Goal: Task Accomplishment & Management: Use online tool/utility

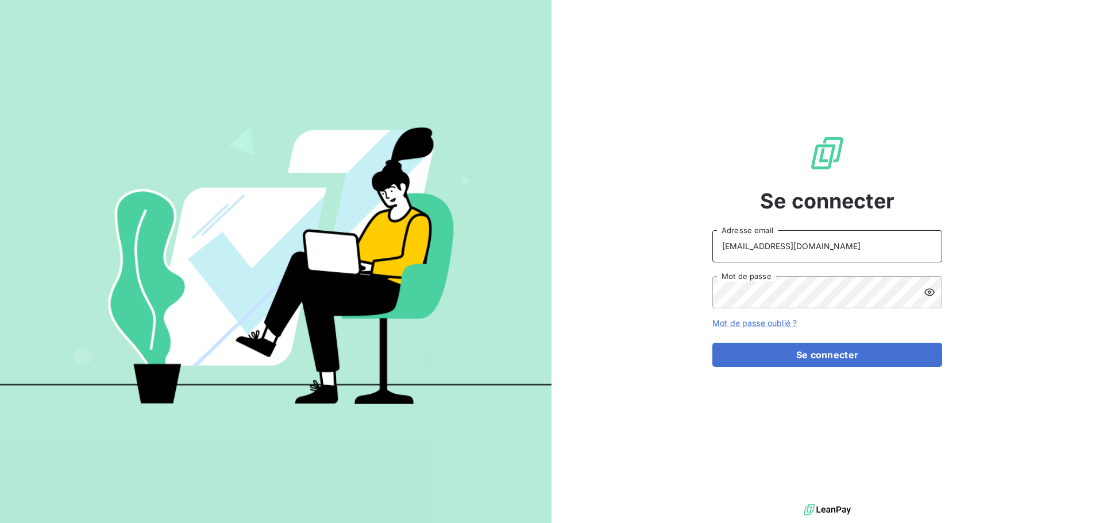
click at [855, 256] on input "[EMAIL_ADDRESS][DOMAIN_NAME]" at bounding box center [827, 246] width 230 height 32
type input "[EMAIL_ADDRESS][DOMAIN_NAME]"
click at [882, 352] on button "Se connecter" at bounding box center [827, 355] width 230 height 24
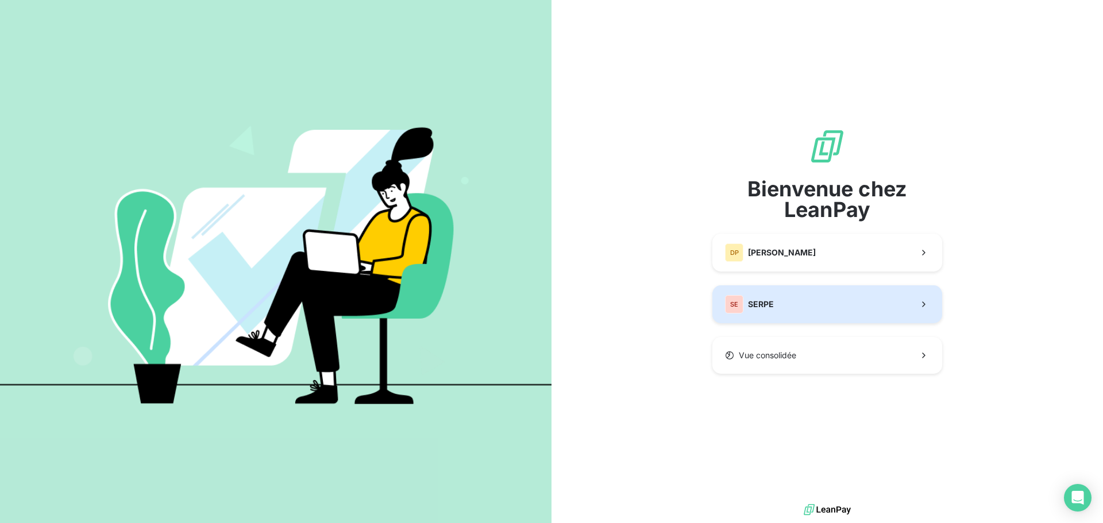
click at [849, 290] on button "SE SERPE" at bounding box center [827, 305] width 230 height 38
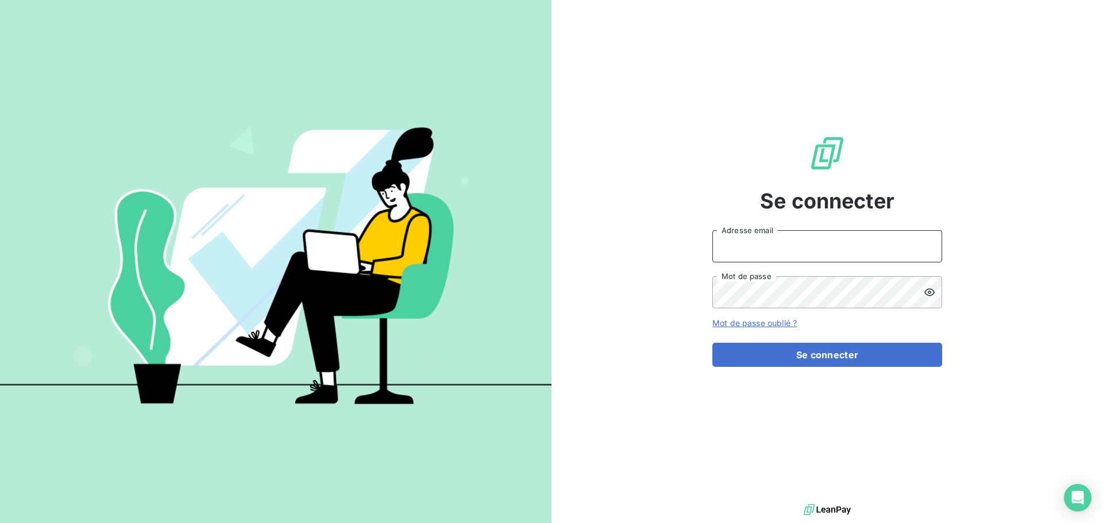
type input "[EMAIL_ADDRESS][DOMAIN_NAME]"
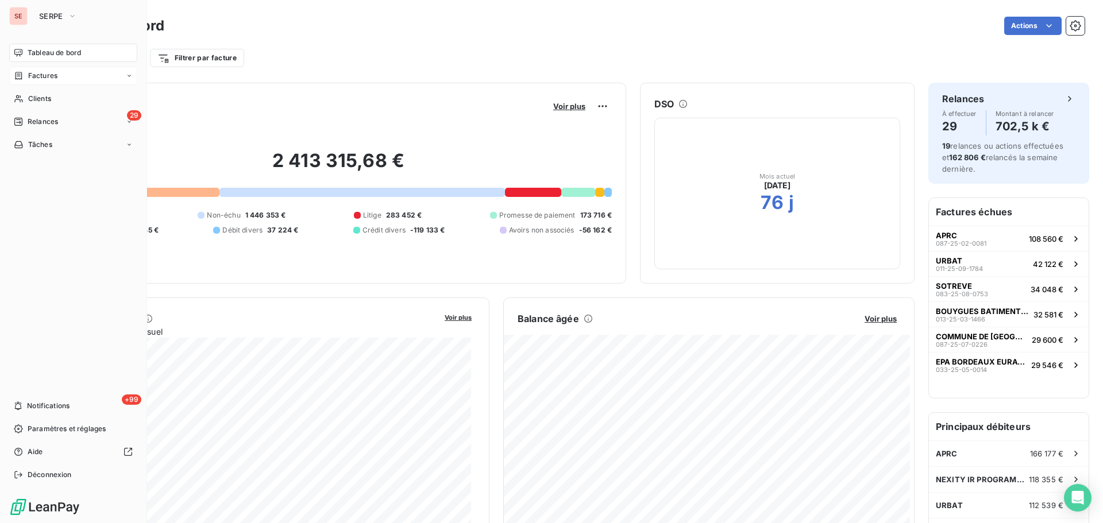
click at [47, 74] on span "Factures" at bounding box center [42, 76] width 29 height 10
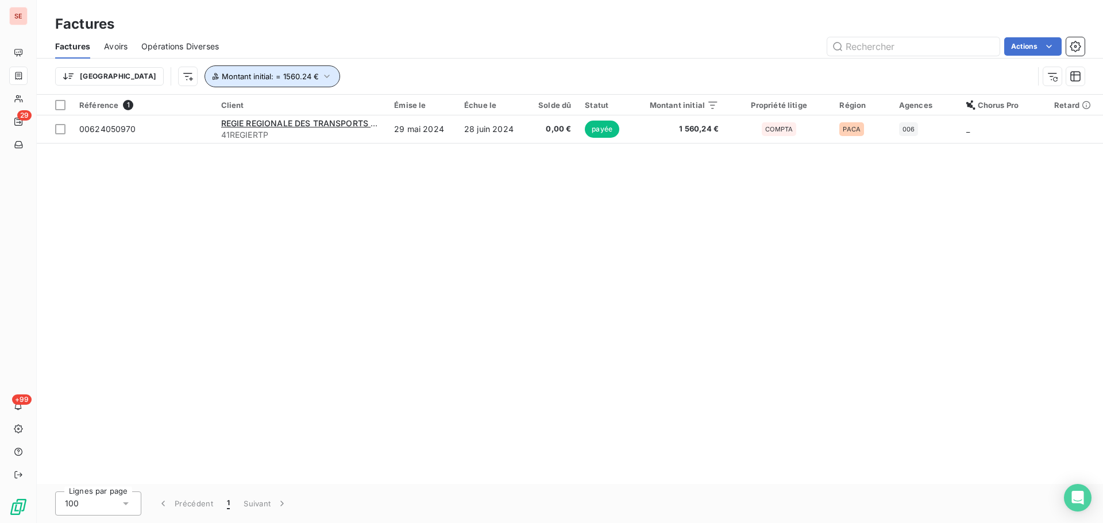
click at [222, 79] on span "Montant initial : = 1560.24 €" at bounding box center [270, 76] width 97 height 9
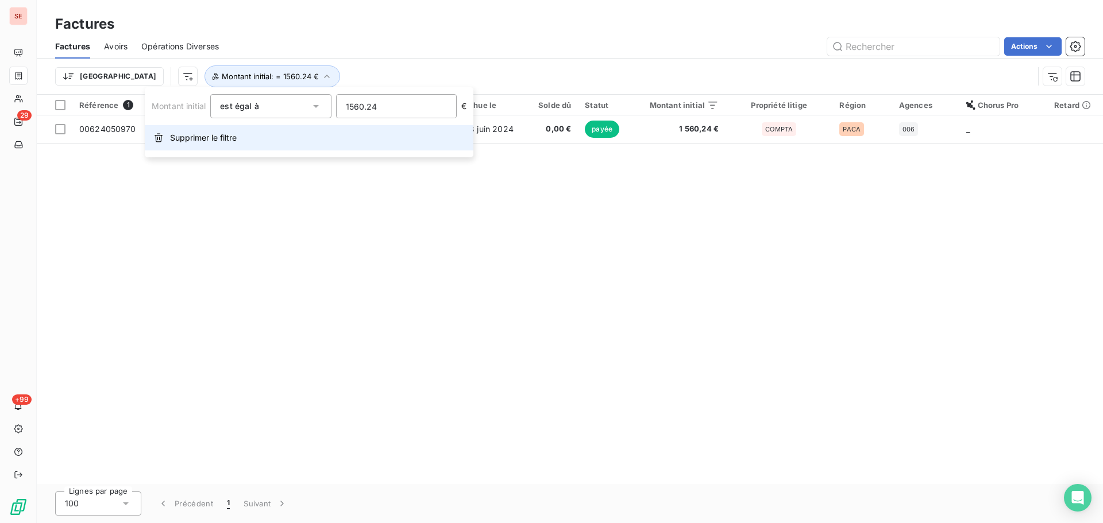
click at [226, 142] on span "Supprimer le filtre" at bounding box center [203, 137] width 67 height 11
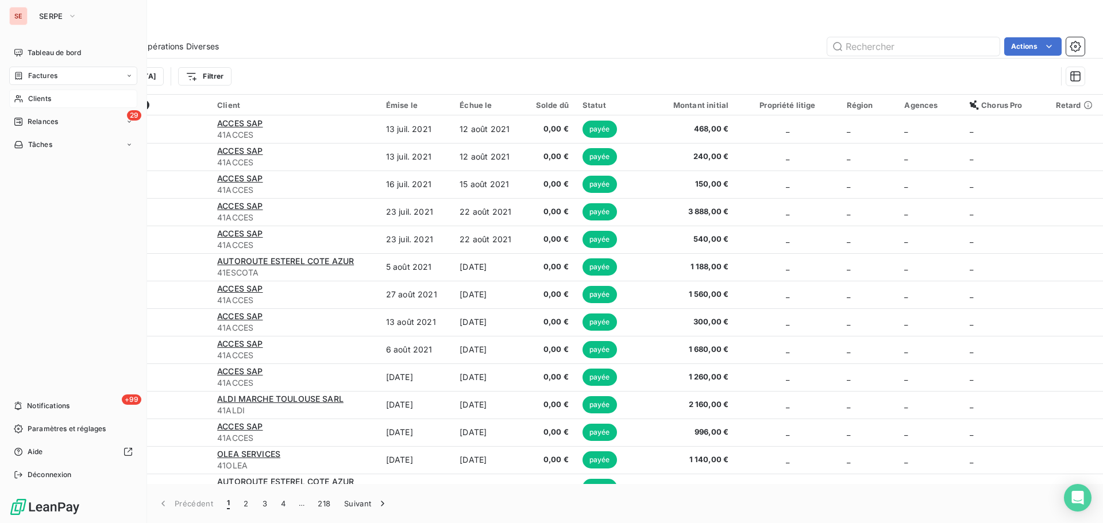
click at [31, 99] on span "Clients" at bounding box center [39, 99] width 23 height 10
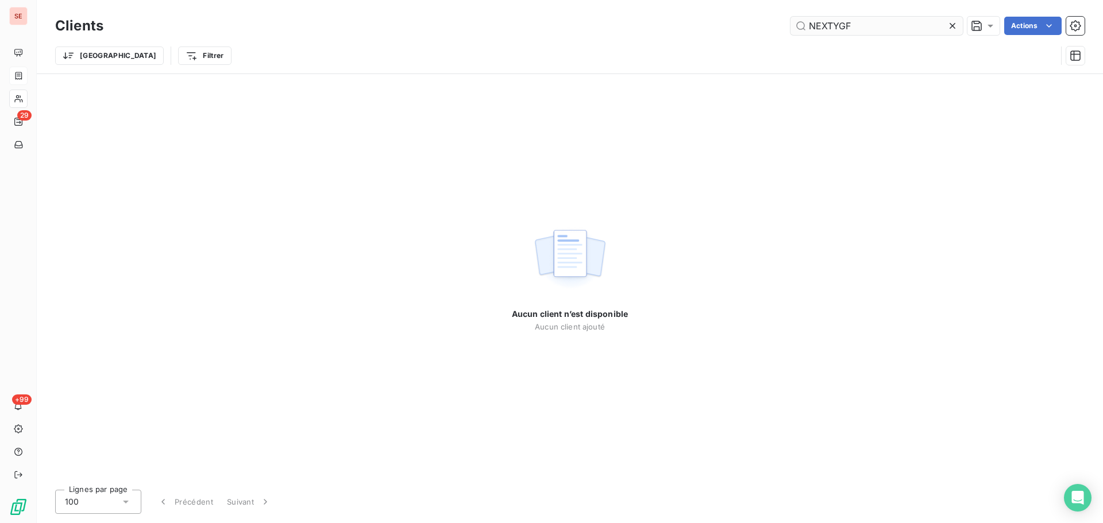
click at [830, 24] on input "NEXTYGF" at bounding box center [877, 26] width 172 height 18
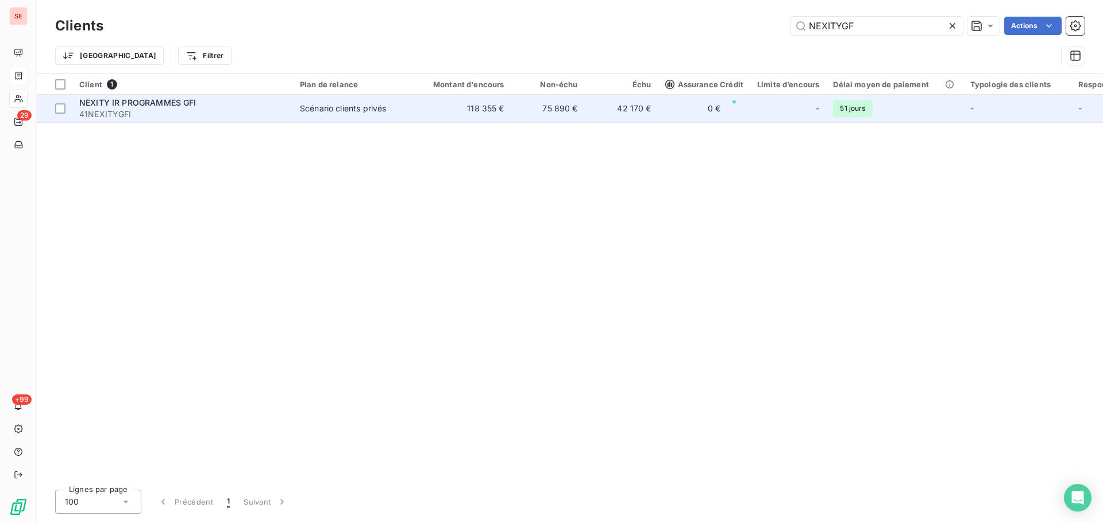
type input "NEXITYGF"
click at [408, 120] on td "Scénario clients privés" at bounding box center [352, 109] width 119 height 28
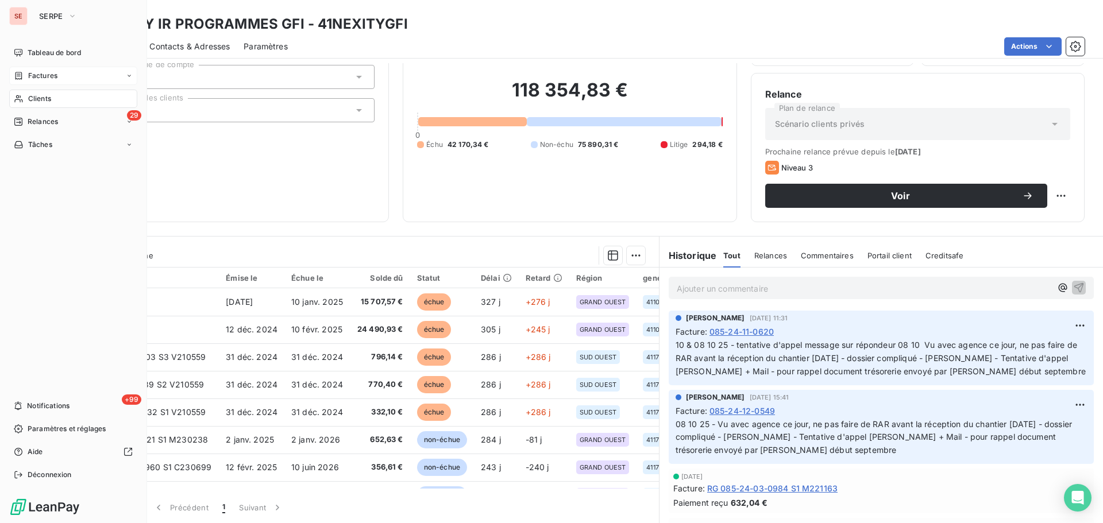
click at [47, 97] on span "Clients" at bounding box center [39, 99] width 23 height 10
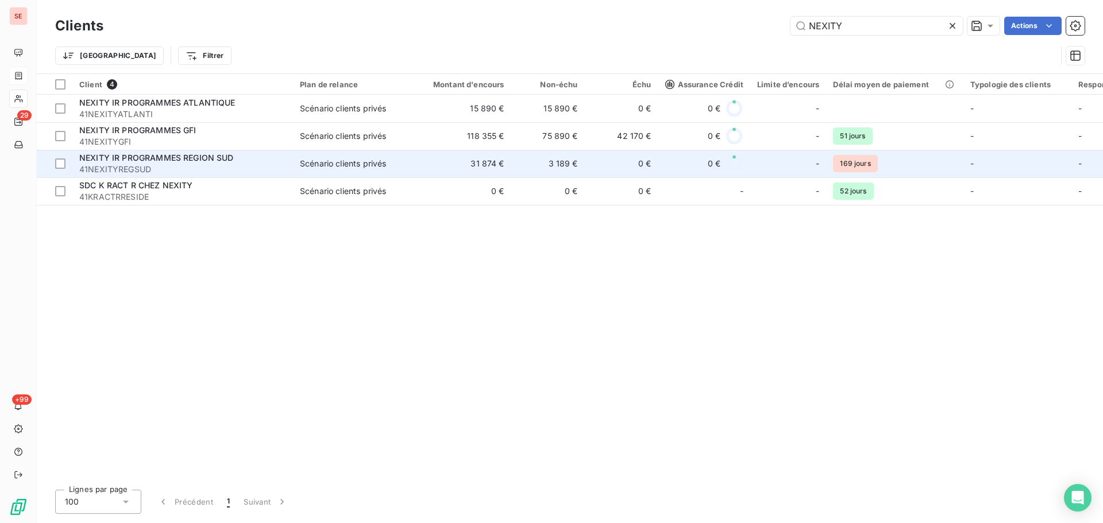
type input "NEXITY"
click at [267, 169] on span "41NEXITYREGSUD" at bounding box center [182, 169] width 207 height 11
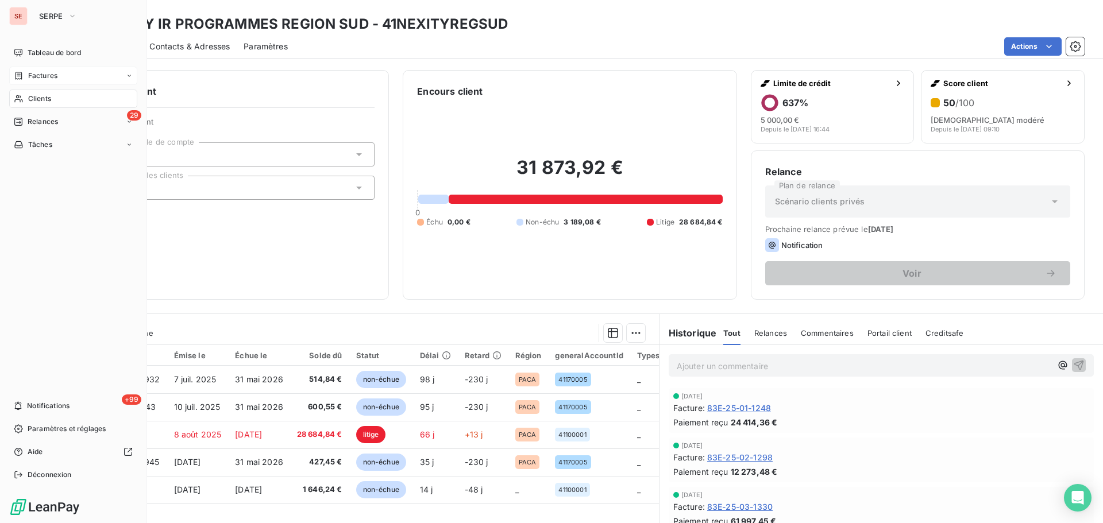
click at [38, 102] on span "Clients" at bounding box center [39, 99] width 23 height 10
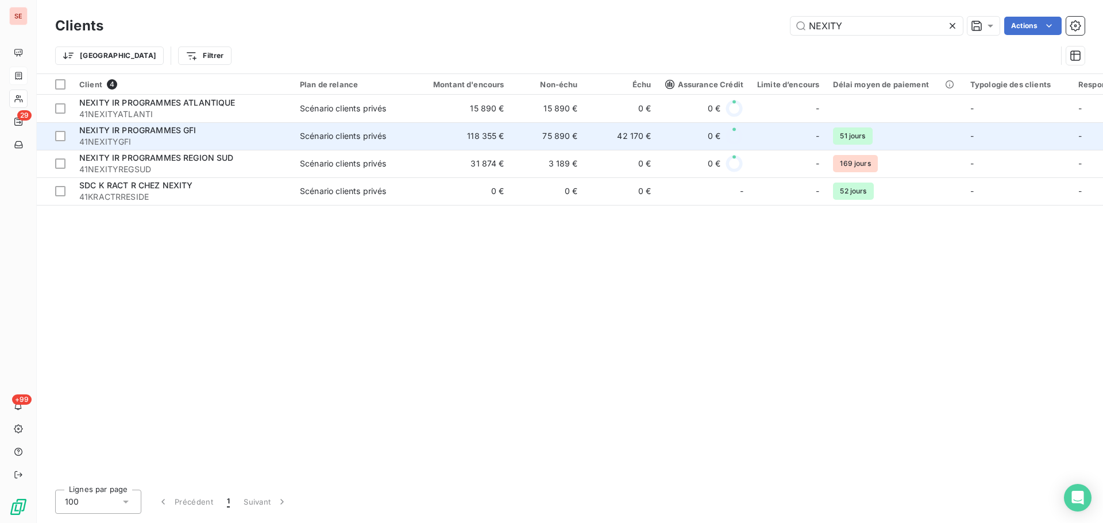
click at [268, 138] on span "41NEXITYGFI" at bounding box center [182, 141] width 207 height 11
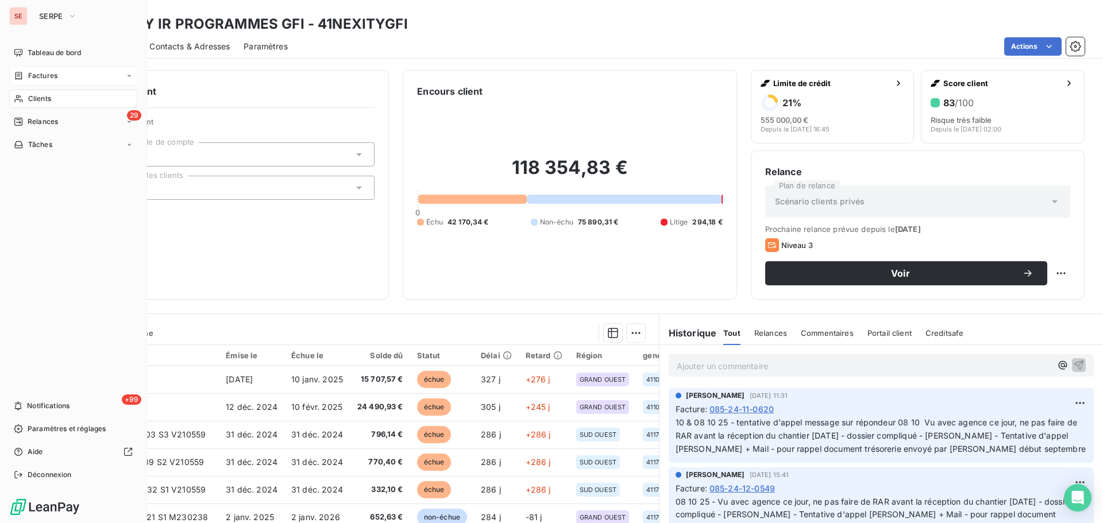
click at [37, 99] on span "Clients" at bounding box center [39, 99] width 23 height 10
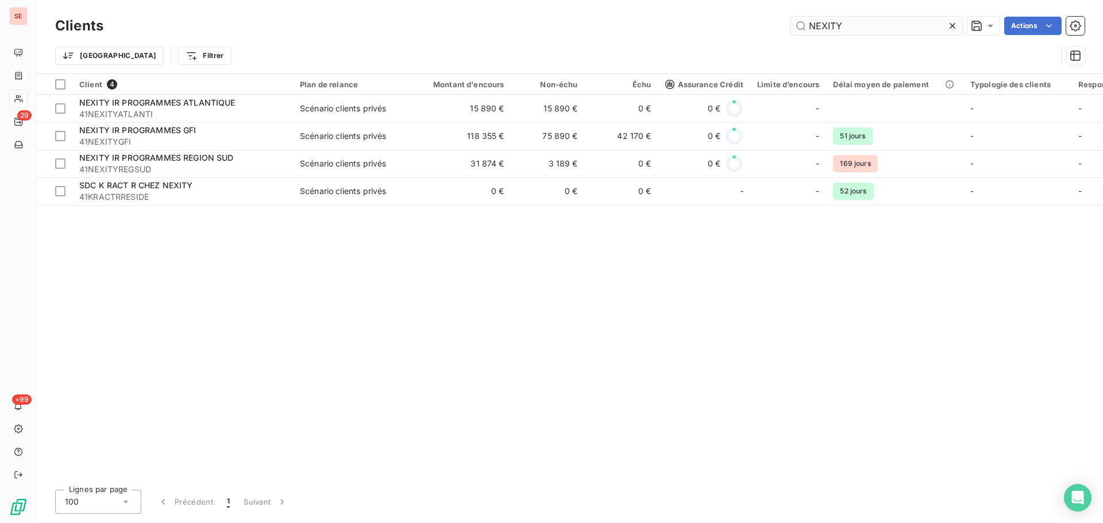
click at [912, 26] on input "NEXITY" at bounding box center [877, 26] width 172 height 18
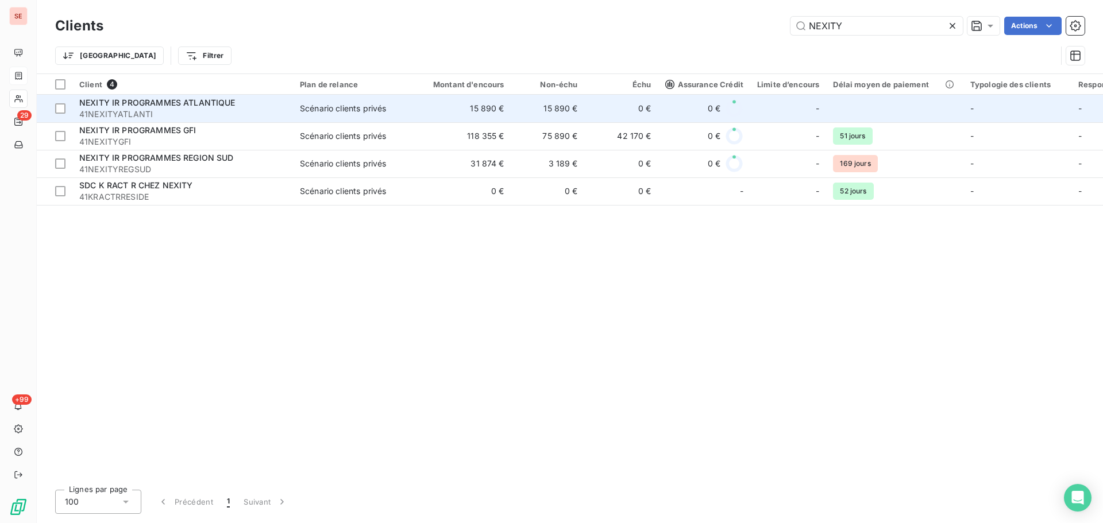
click at [494, 112] on td "15 890 €" at bounding box center [461, 109] width 99 height 28
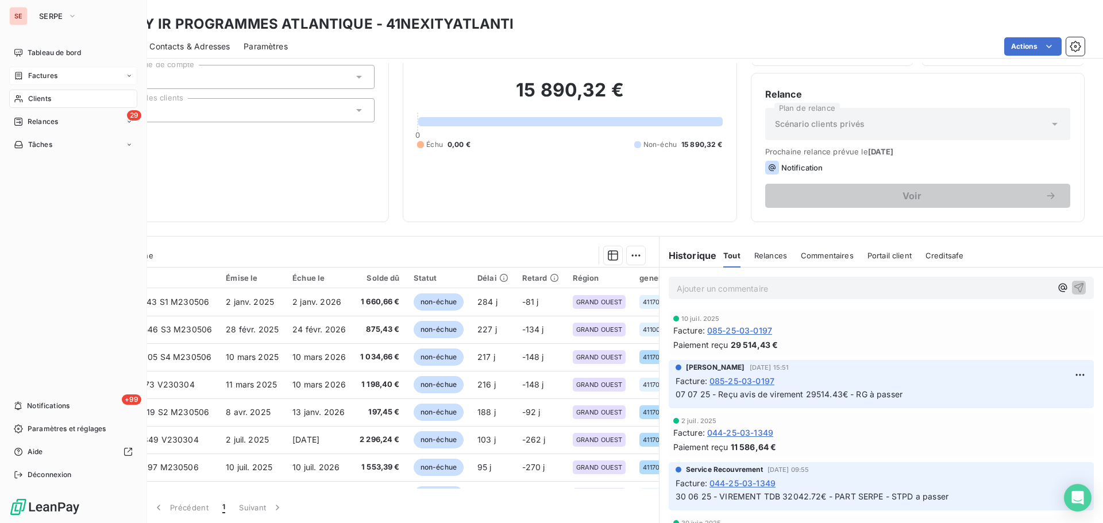
click at [59, 101] on div "Clients" at bounding box center [73, 99] width 128 height 18
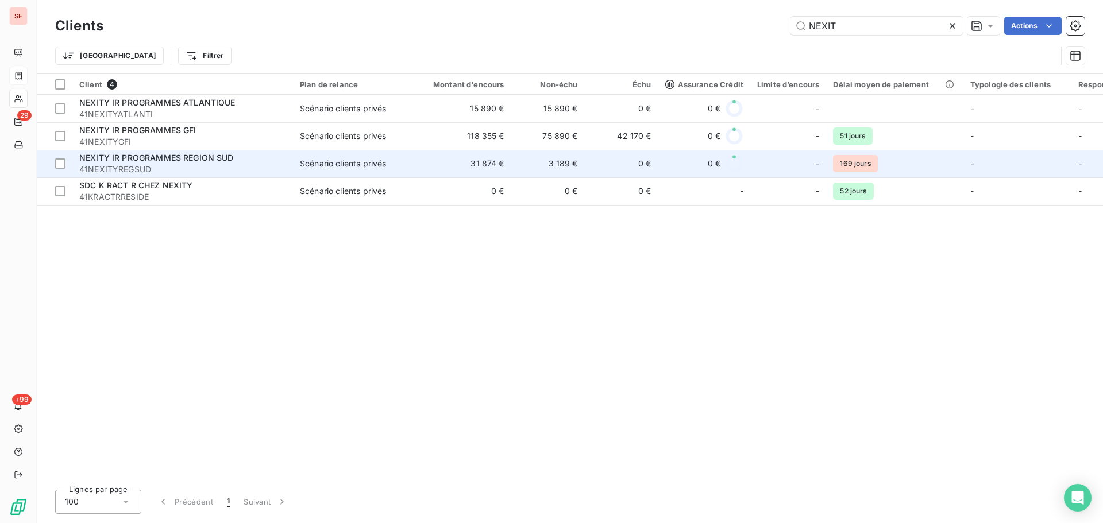
type input "NEXIT"
click at [670, 164] on div "0 €" at bounding box center [704, 164] width 78 height 18
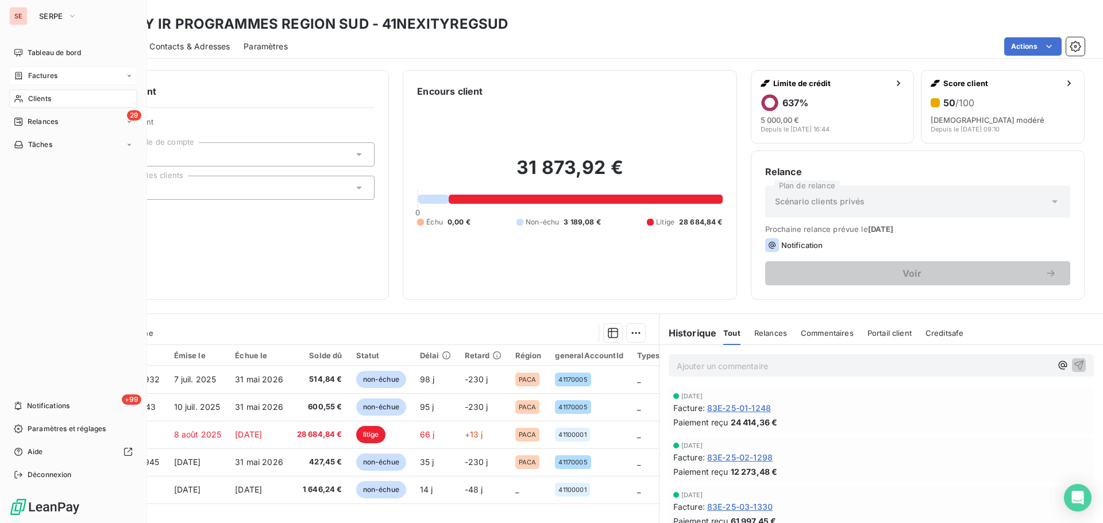
click at [29, 96] on span "Clients" at bounding box center [39, 99] width 23 height 10
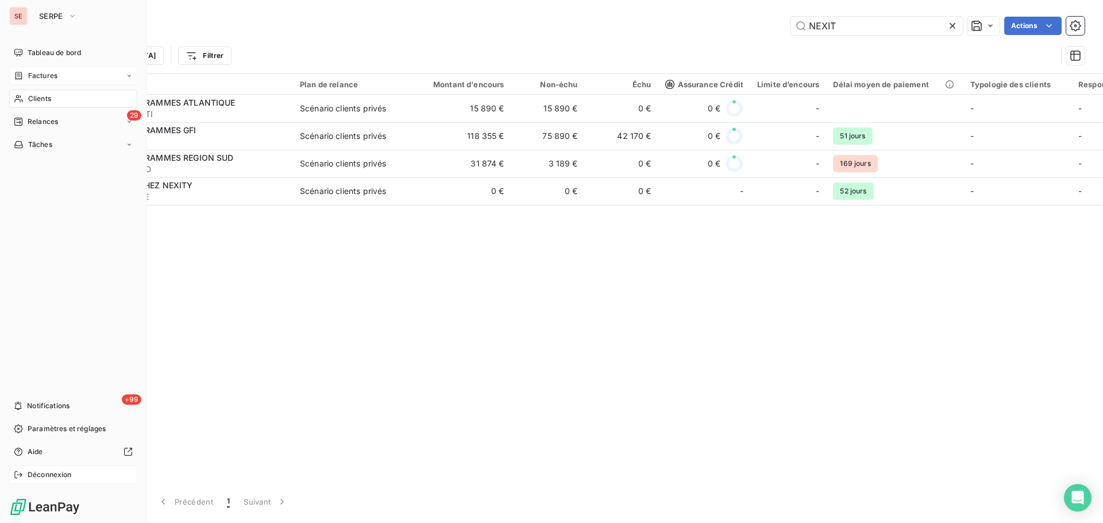
click at [27, 475] on div "Déconnexion" at bounding box center [73, 475] width 128 height 18
